Goal: Task Accomplishment & Management: Manage account settings

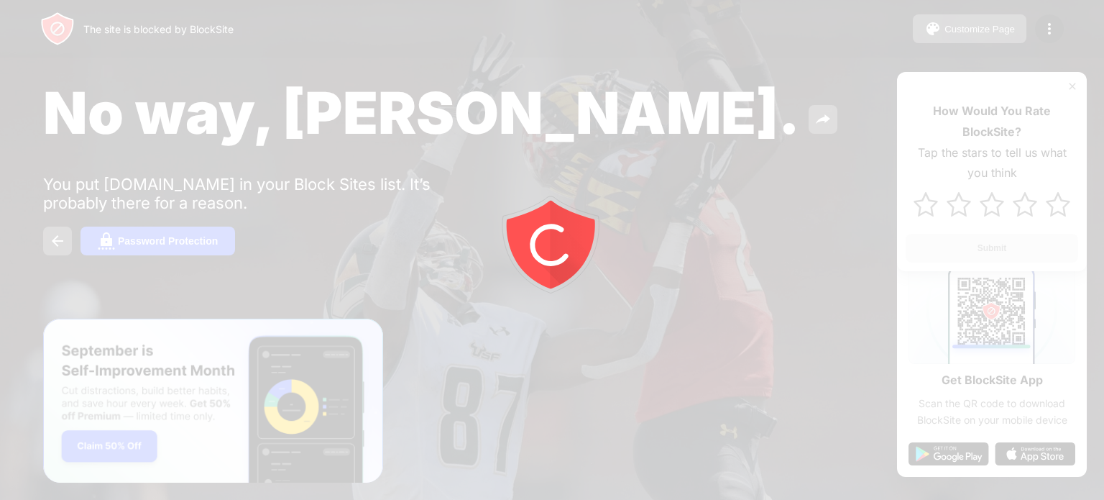
click at [1045, 30] on div at bounding box center [552, 250] width 1104 height 500
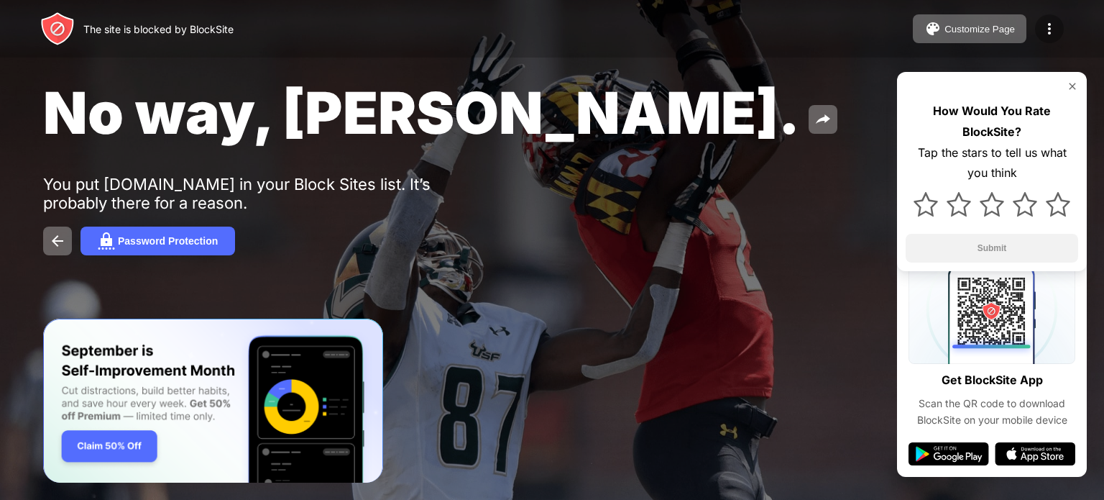
click at [1048, 28] on img at bounding box center [1049, 28] width 17 height 17
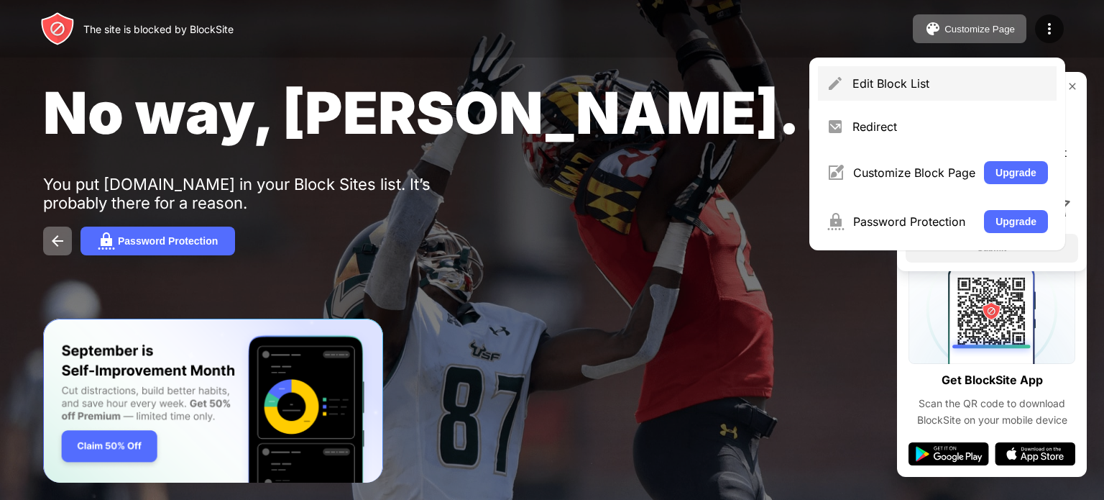
click at [909, 82] on div "Edit Block List" at bounding box center [951, 83] width 196 height 14
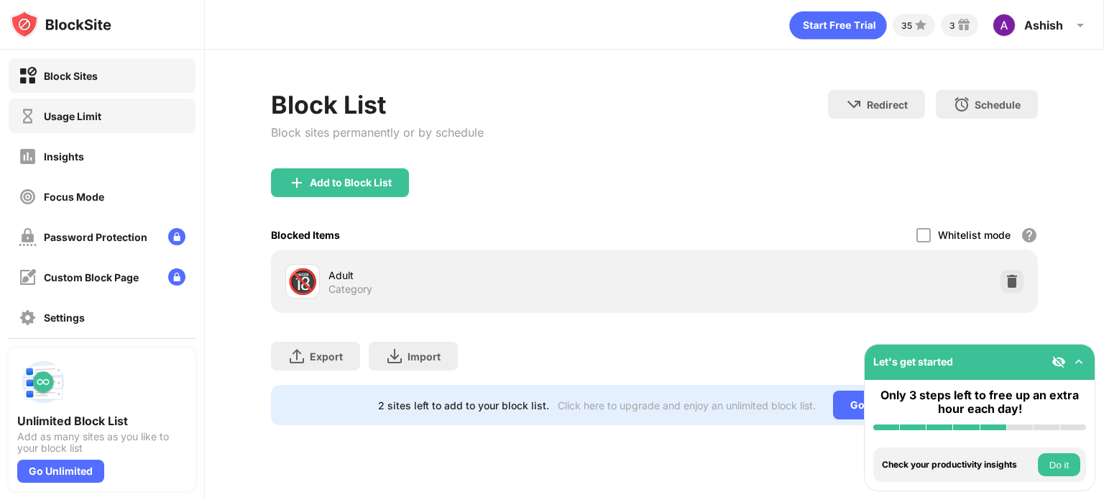
click at [83, 113] on div "Usage Limit" at bounding box center [73, 116] width 58 height 12
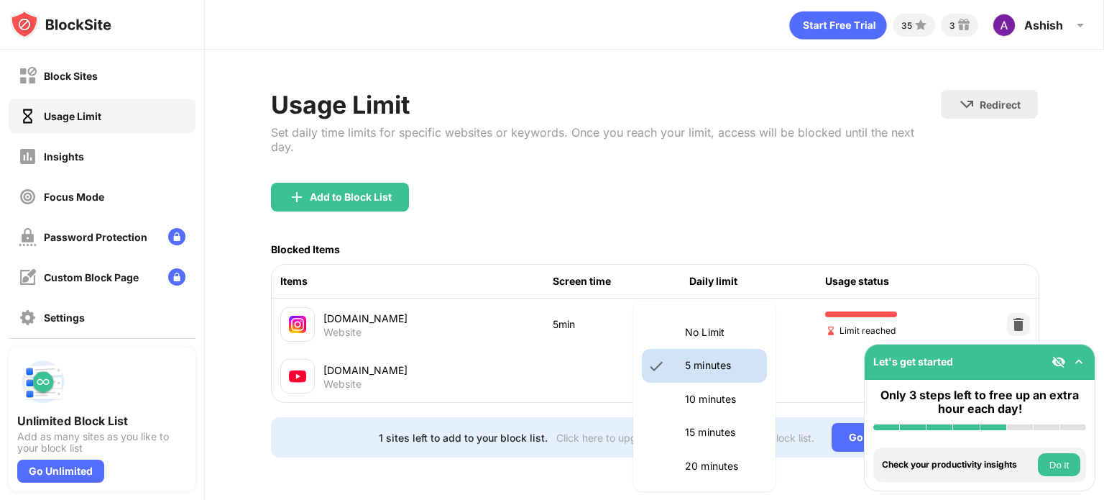
click at [695, 319] on body "Block Sites Usage Limit Insights Focus Mode Password Protection Custom Block Pa…" at bounding box center [552, 250] width 1104 height 500
click at [700, 391] on p "10 minutes" at bounding box center [721, 399] width 73 height 16
type input "**"
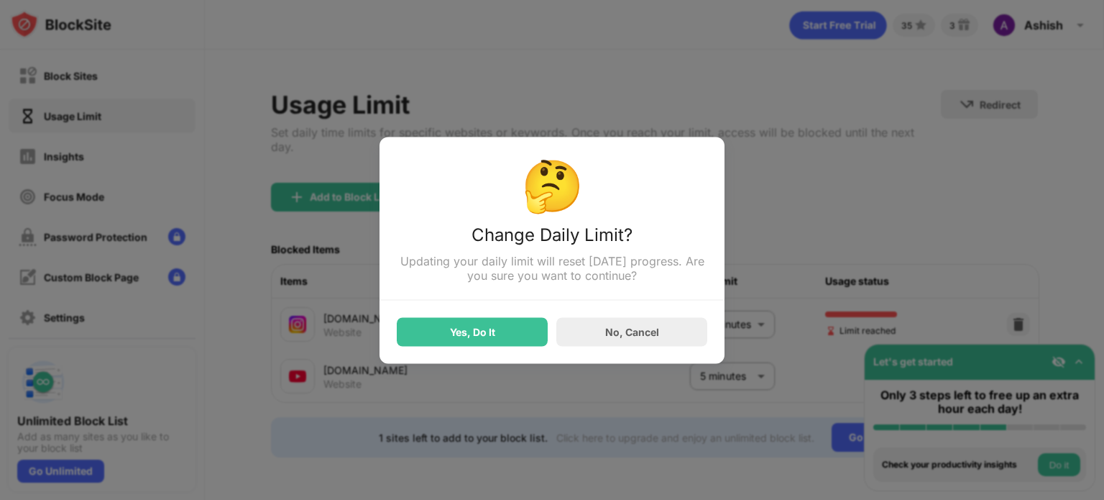
click at [467, 329] on div "Yes, Do It" at bounding box center [472, 332] width 45 height 12
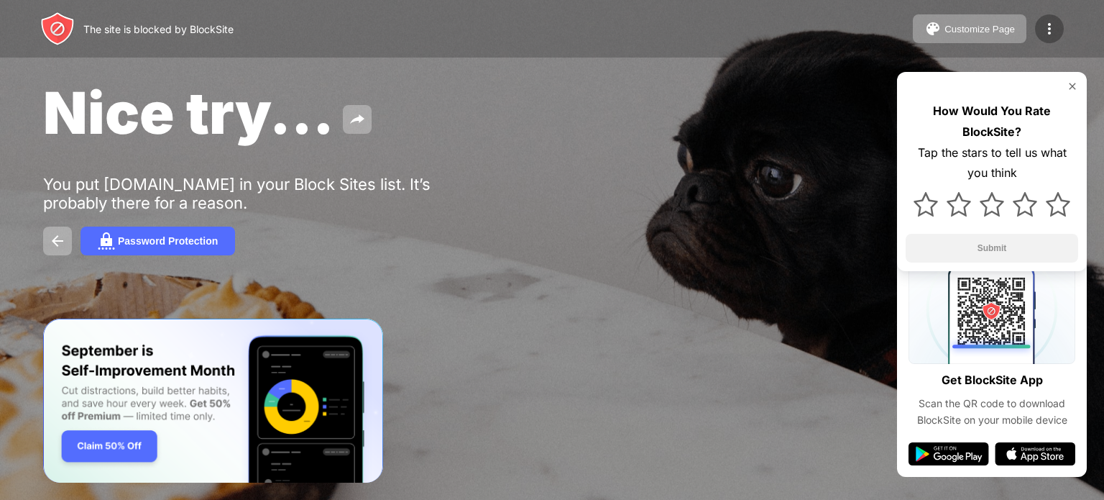
click at [1050, 29] on img at bounding box center [1049, 28] width 17 height 17
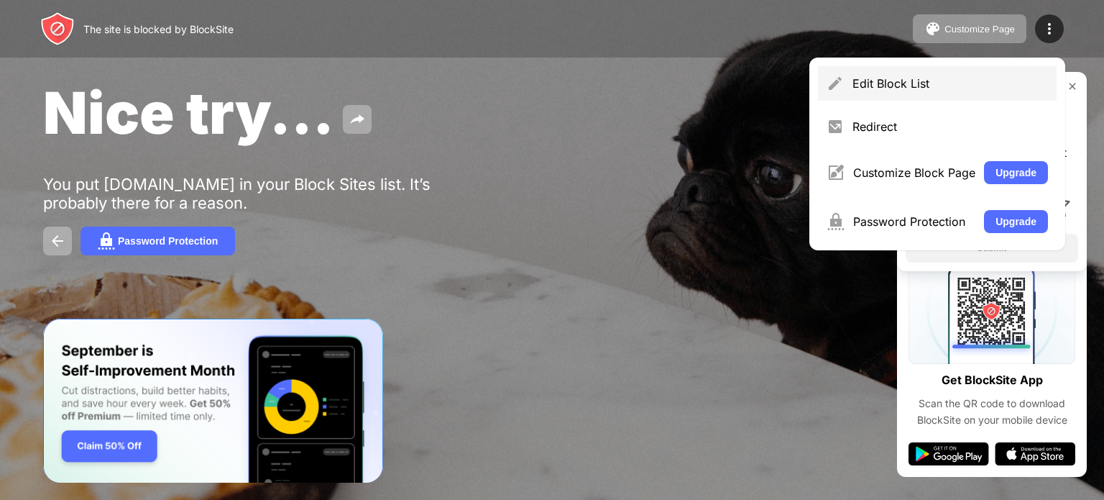
click at [857, 93] on div "Edit Block List" at bounding box center [937, 83] width 239 height 35
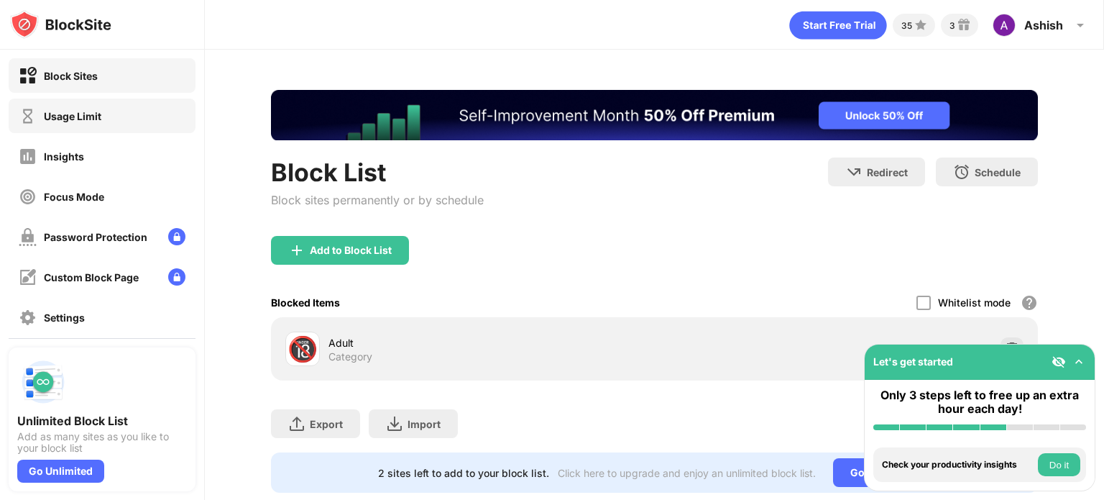
click at [153, 121] on div "Usage Limit" at bounding box center [102, 116] width 187 height 35
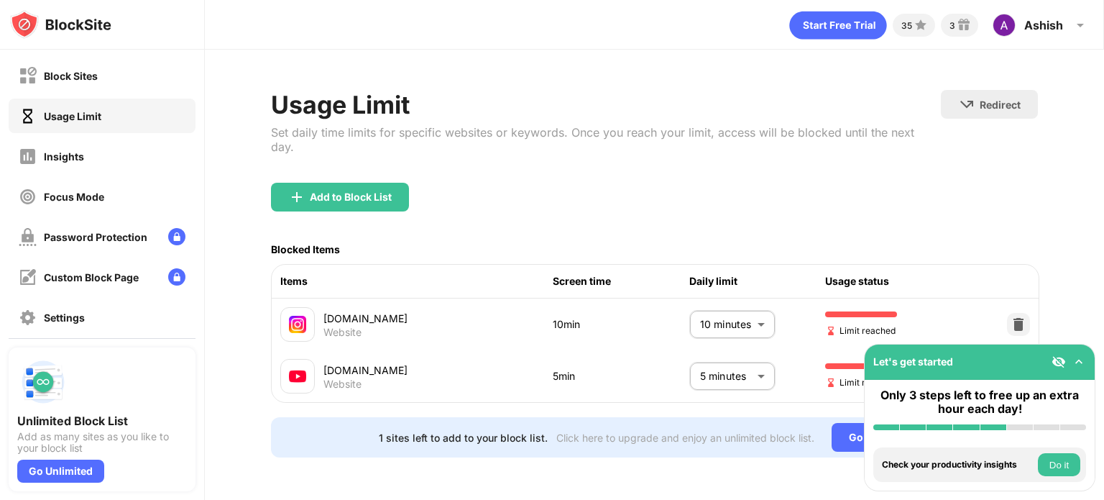
click at [712, 350] on body "Block Sites Usage Limit Insights Focus Mode Password Protection Custom Block Pa…" at bounding box center [552, 250] width 1104 height 500
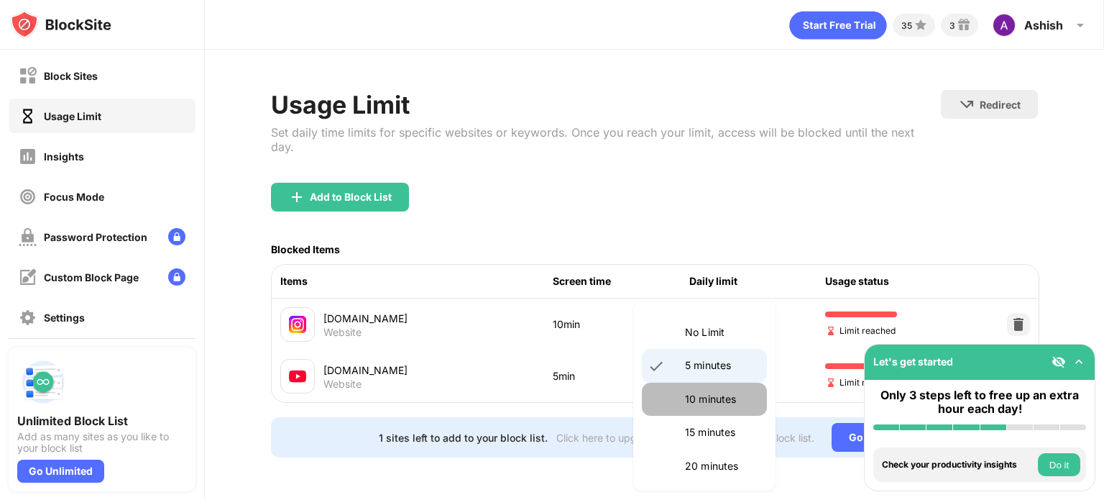
click at [705, 396] on p "10 minutes" at bounding box center [721, 399] width 73 height 16
type input "**"
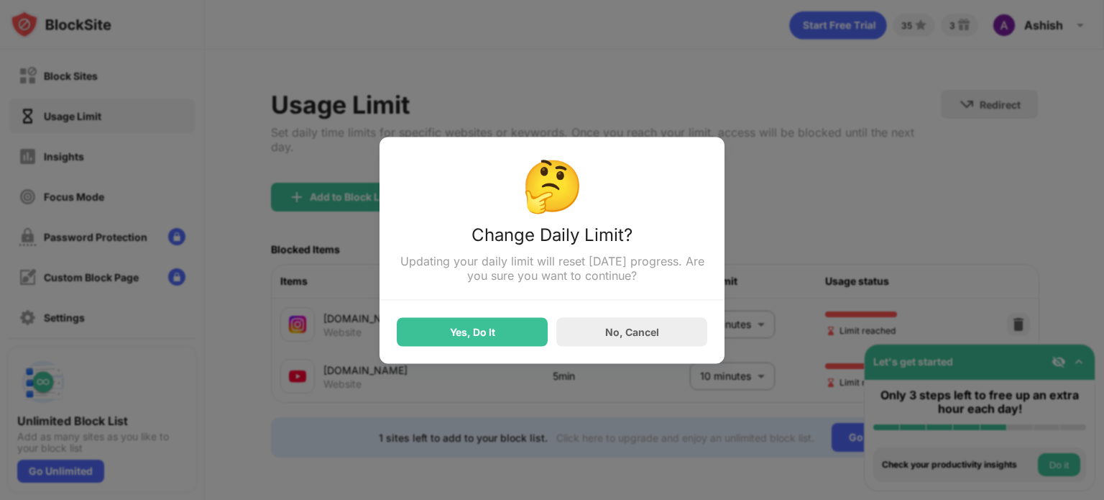
click at [463, 330] on div "Yes, Do It" at bounding box center [472, 332] width 45 height 12
